Goal: Information Seeking & Learning: Learn about a topic

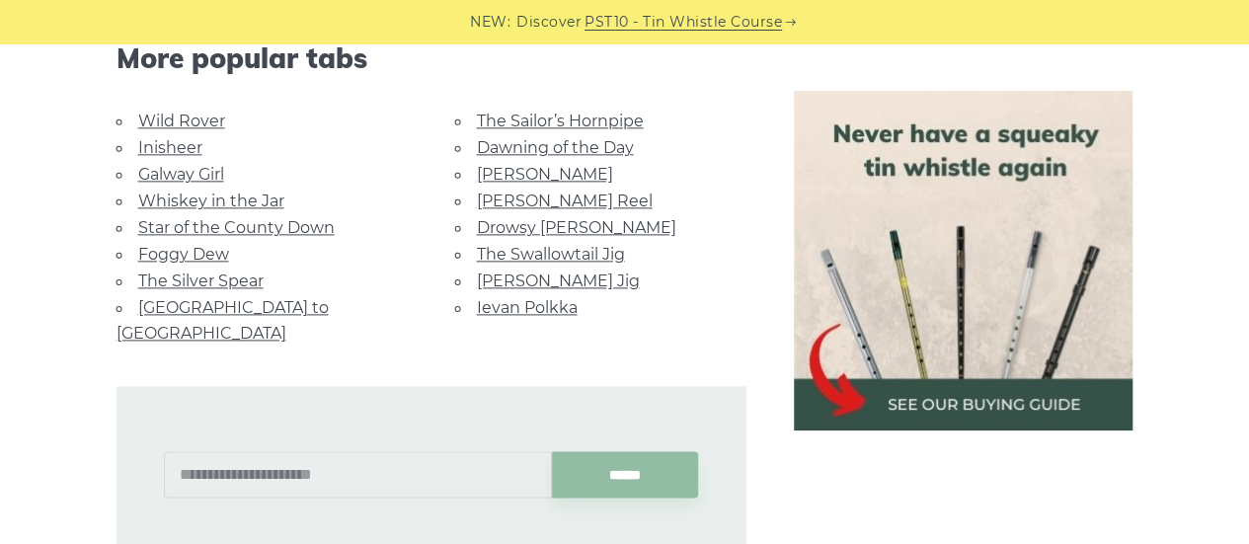
scroll to position [1161, 0]
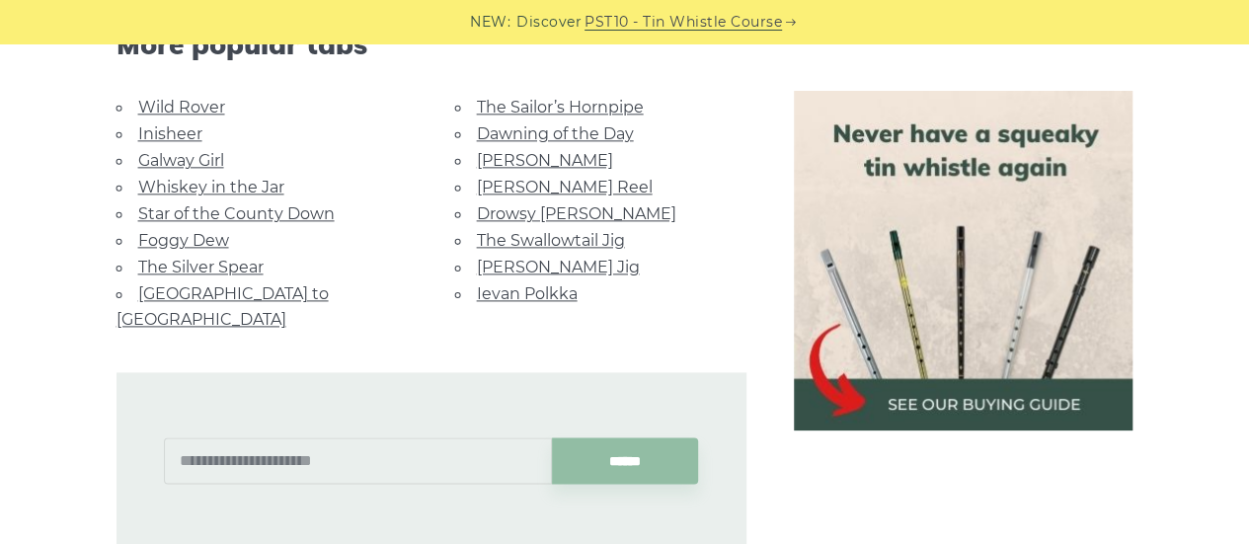
click at [209, 236] on link "Foggy Dew" at bounding box center [183, 240] width 91 height 19
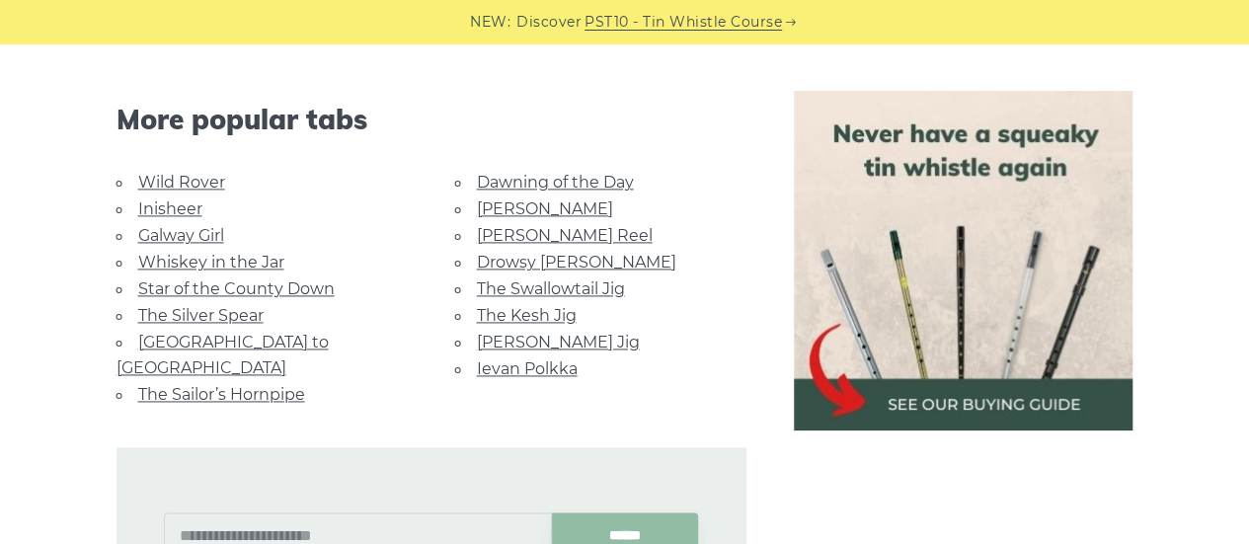
scroll to position [1254, 0]
click at [549, 333] on link "[PERSON_NAME] Jig" at bounding box center [558, 342] width 163 height 19
click at [539, 308] on link "The Kesh Jig" at bounding box center [527, 315] width 100 height 19
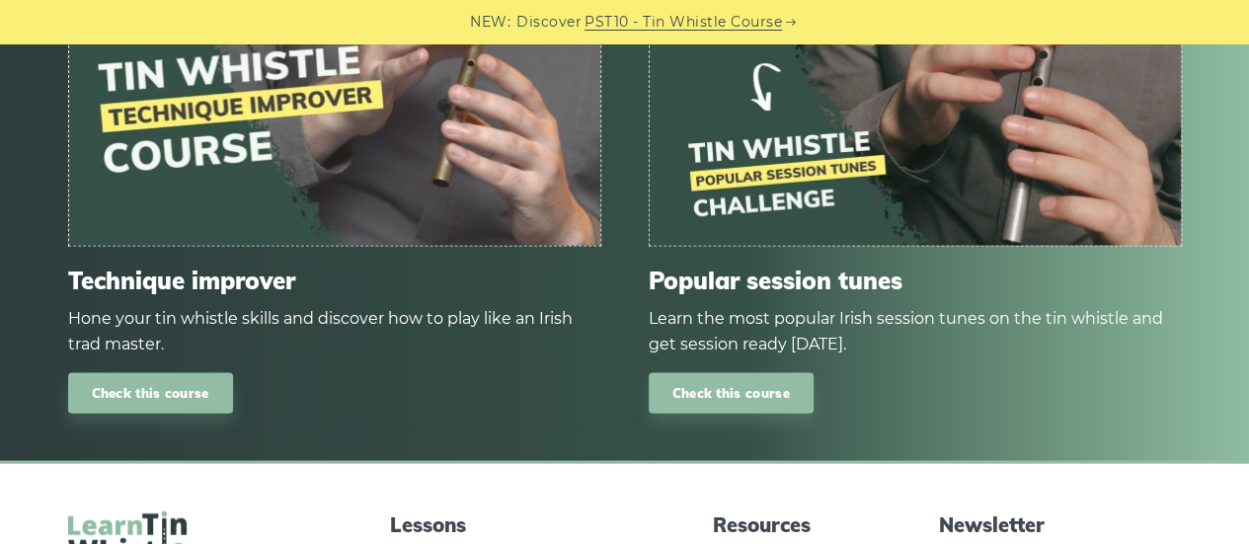
scroll to position [1981, 0]
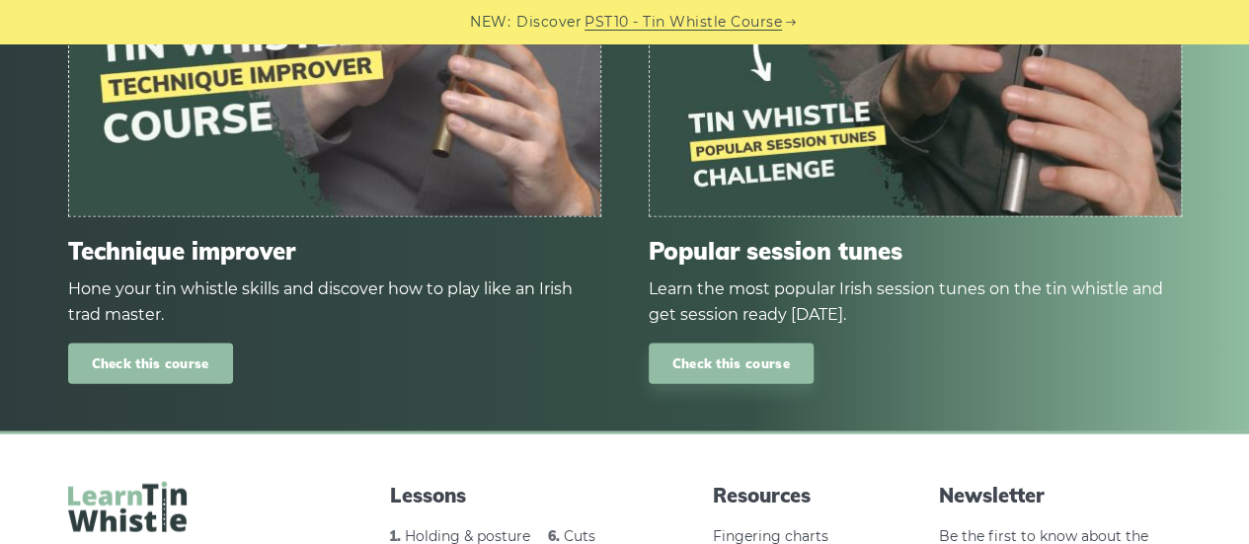
click at [195, 350] on link "Check this course" at bounding box center [150, 364] width 165 height 40
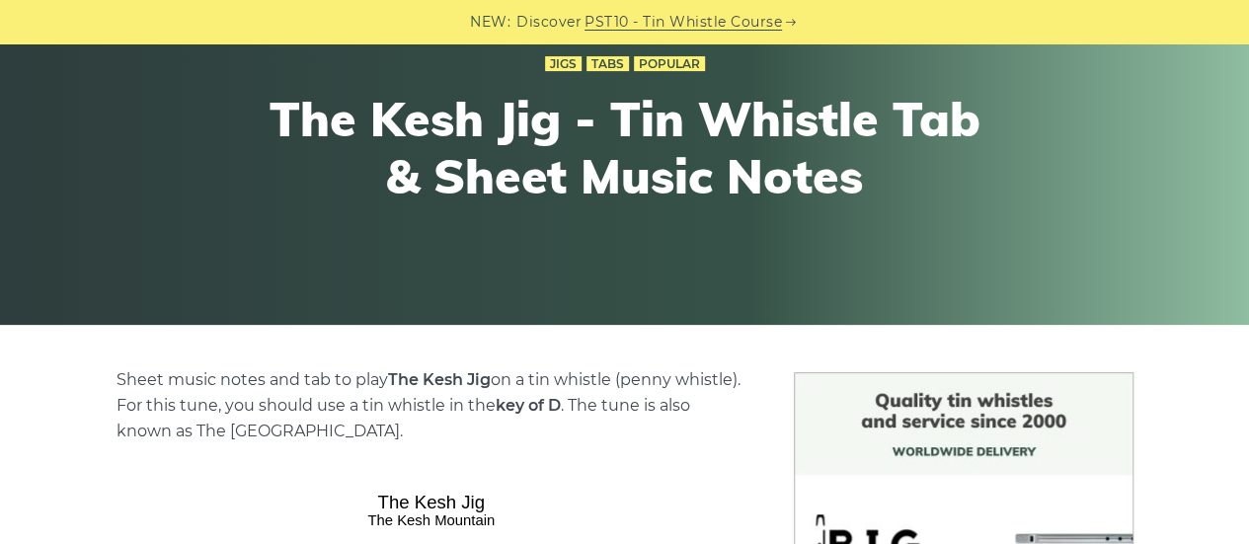
scroll to position [139, 0]
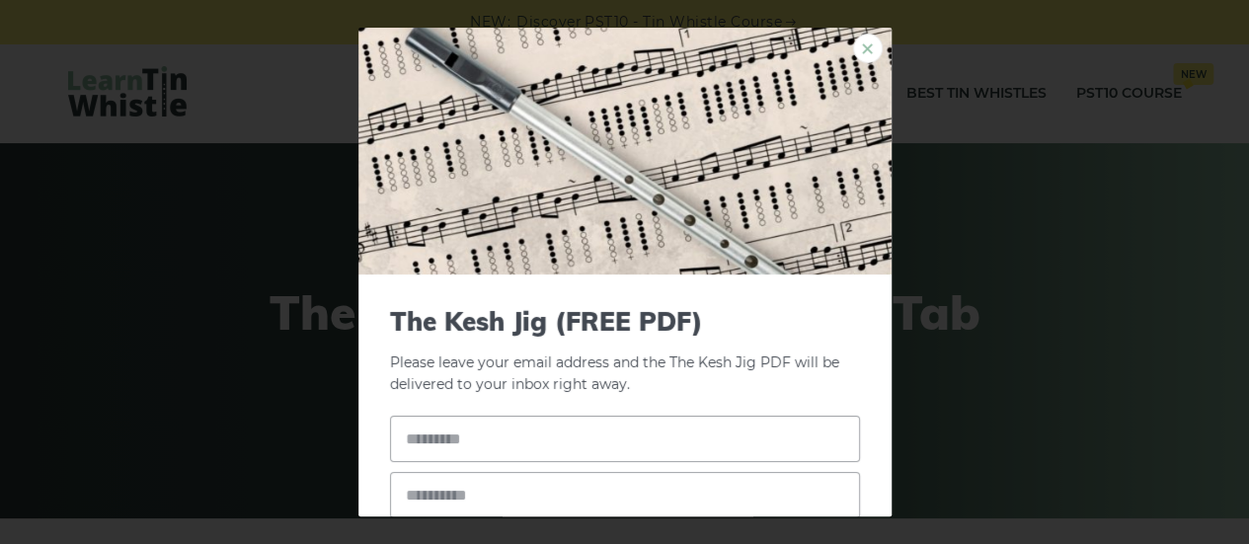
click at [853, 39] on link "×" at bounding box center [868, 49] width 30 height 30
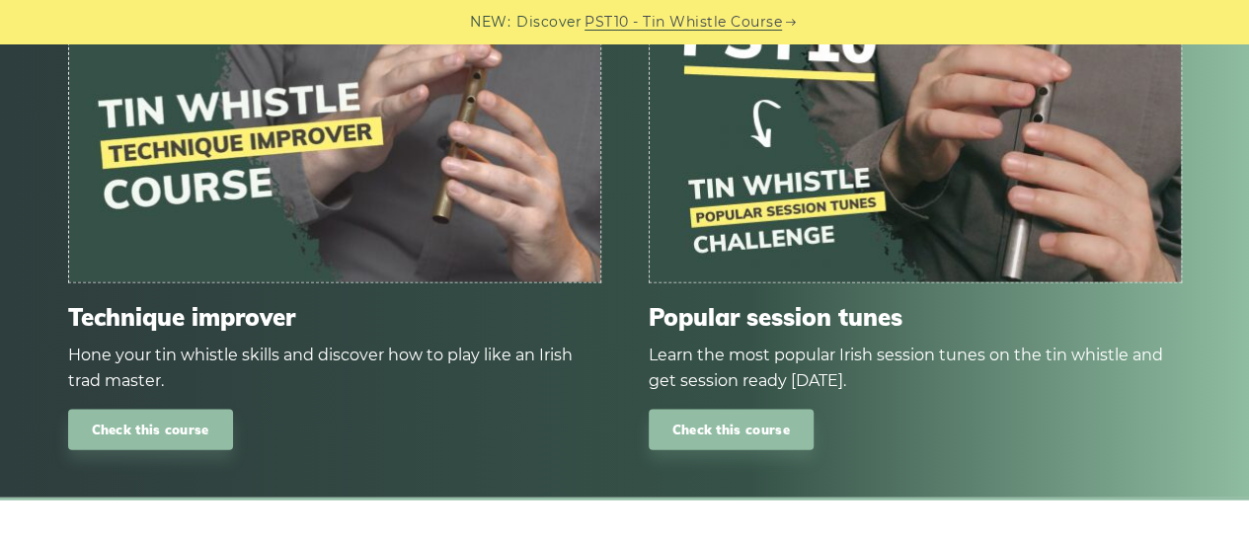
scroll to position [1959, 0]
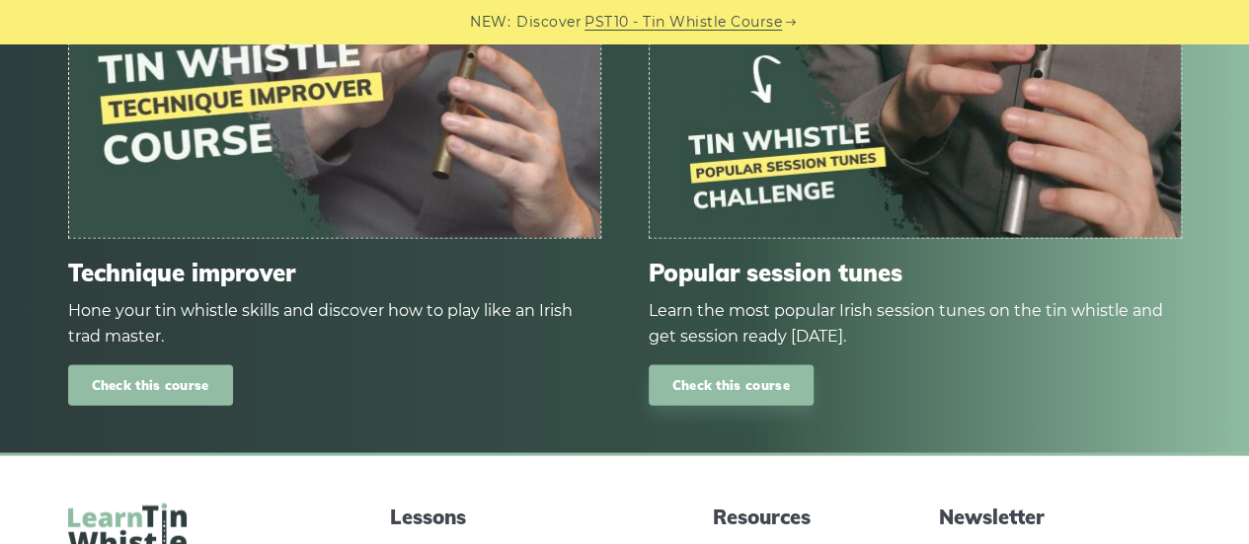
click at [188, 365] on link "Check this course" at bounding box center [150, 385] width 165 height 40
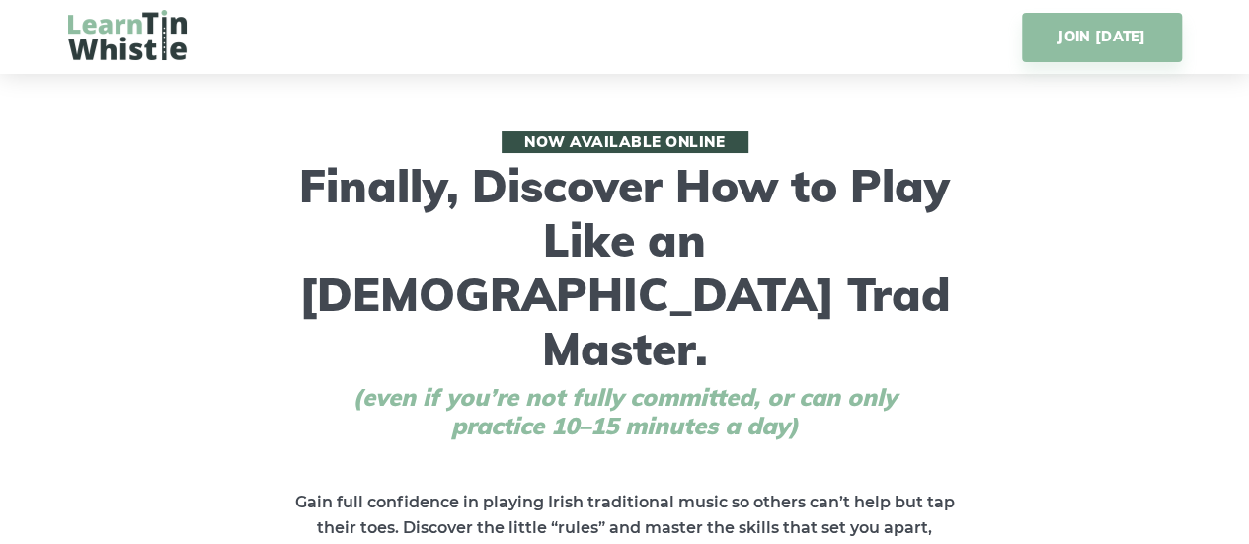
drag, startPoint x: 1243, startPoint y: 21, endPoint x: 1240, endPoint y: 44, distance: 23.9
click at [1240, 44] on div "JOIN [DATE]" at bounding box center [624, 37] width 1249 height 74
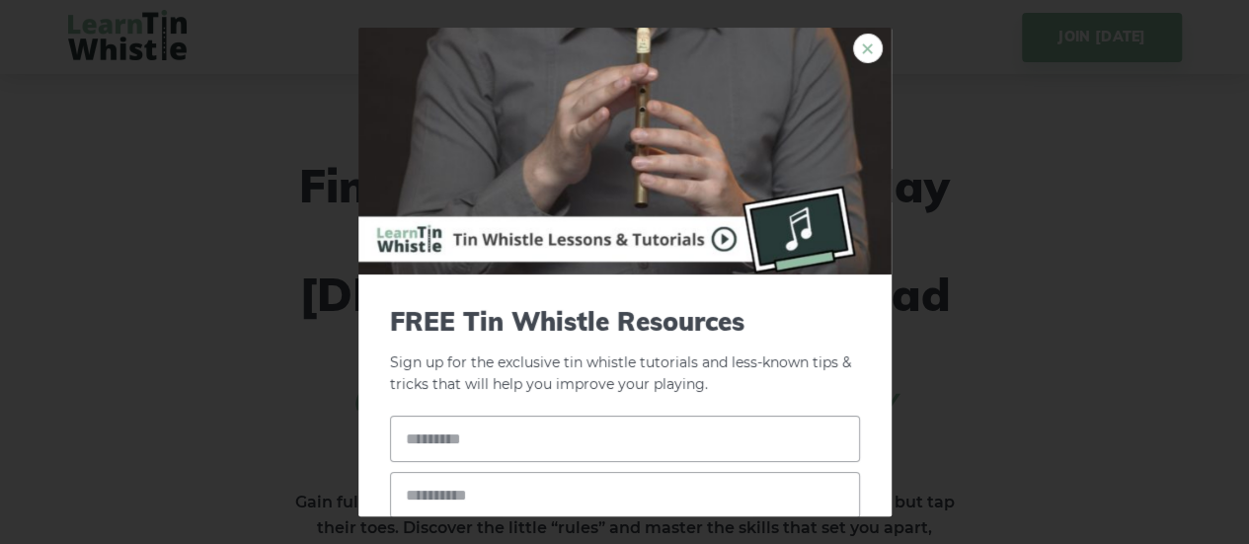
click at [853, 44] on link "×" at bounding box center [868, 49] width 30 height 30
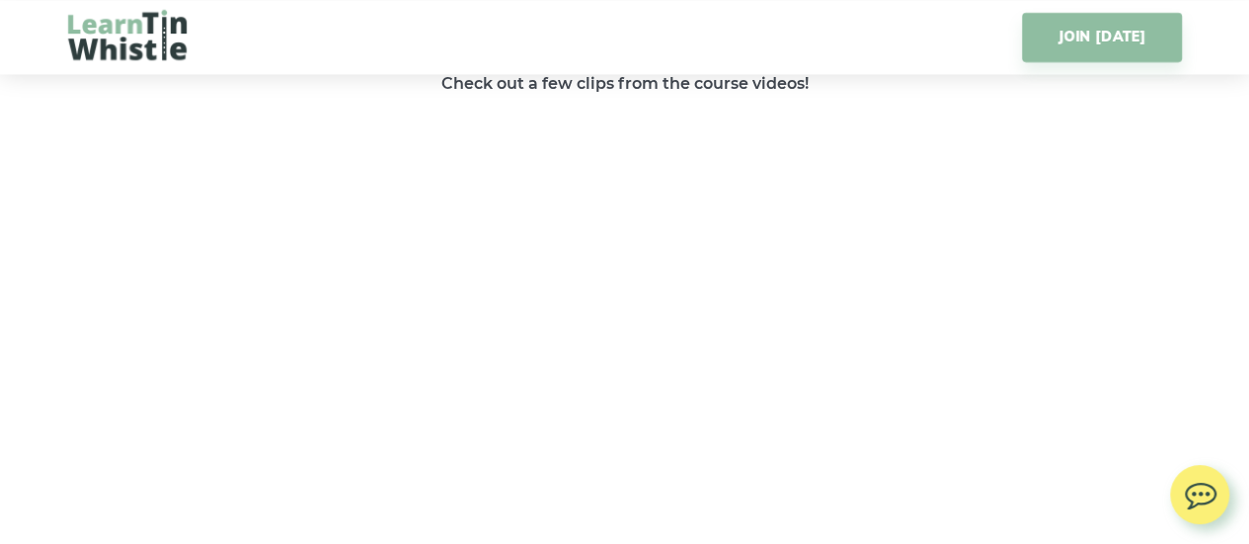
scroll to position [3197, 0]
